Goal: Task Accomplishment & Management: Manage account settings

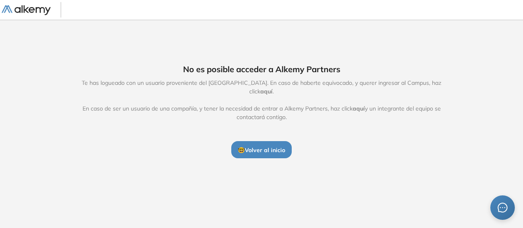
click at [275, 147] on span "🤓 Volver al inicio" at bounding box center [261, 150] width 47 height 7
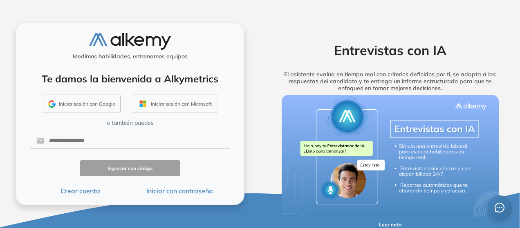
click at [94, 101] on button "Iniciar sesión con Google" at bounding box center [82, 104] width 78 height 19
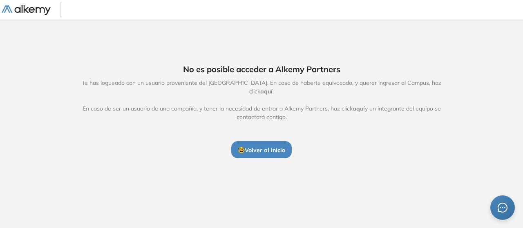
click at [273, 88] on span "aquí" at bounding box center [266, 91] width 12 height 7
